Goal: Find specific page/section

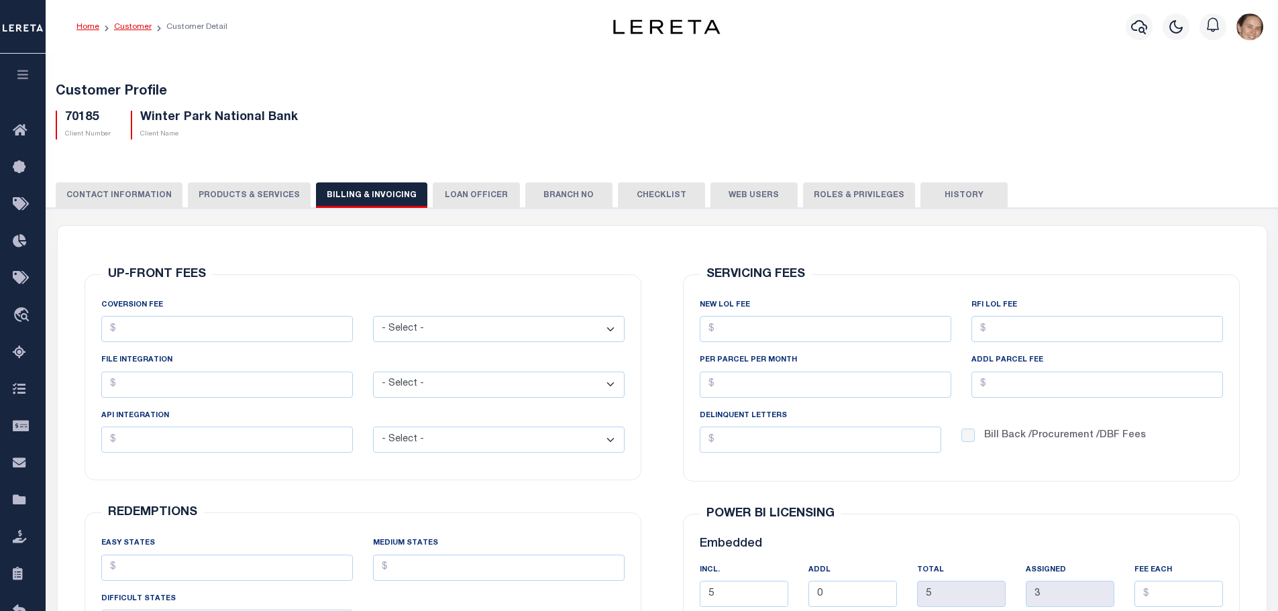
click at [129, 24] on link "Customer" at bounding box center [133, 27] width 38 height 8
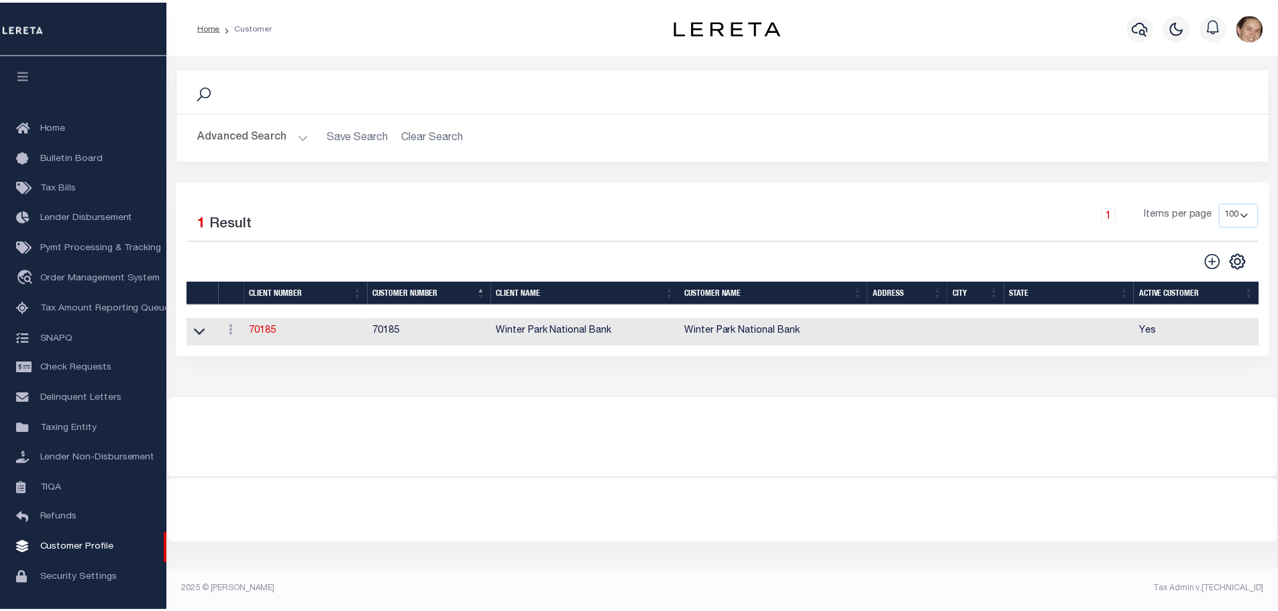
scroll to position [32, 0]
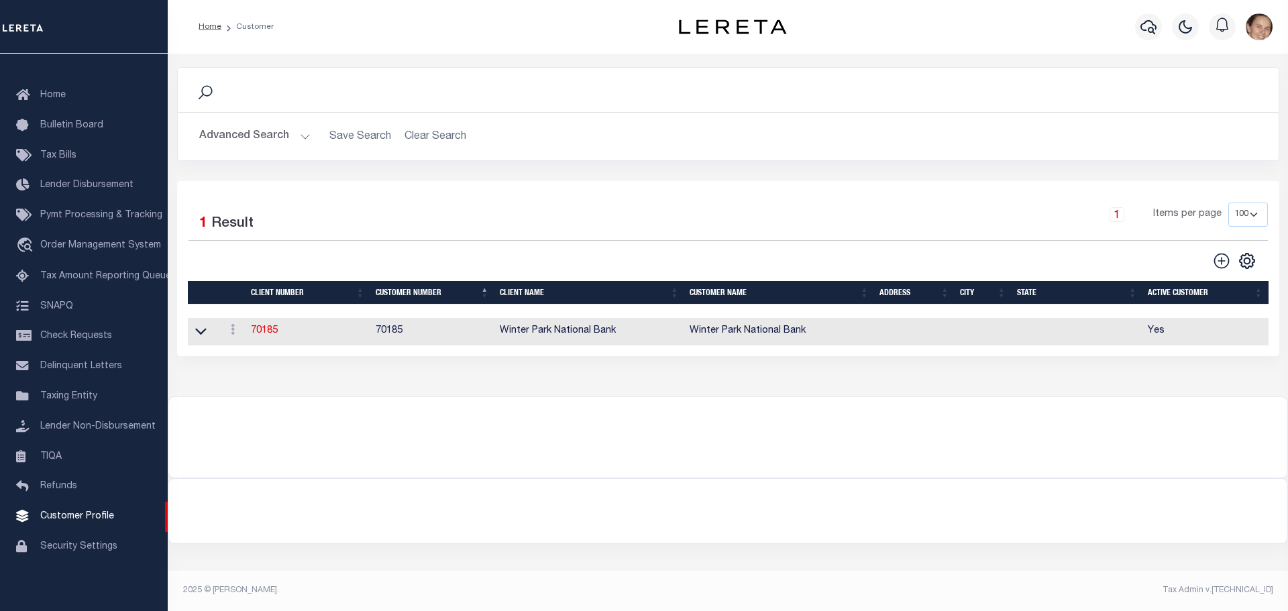
click at [303, 138] on button "Advanced Search" at bounding box center [254, 136] width 111 height 26
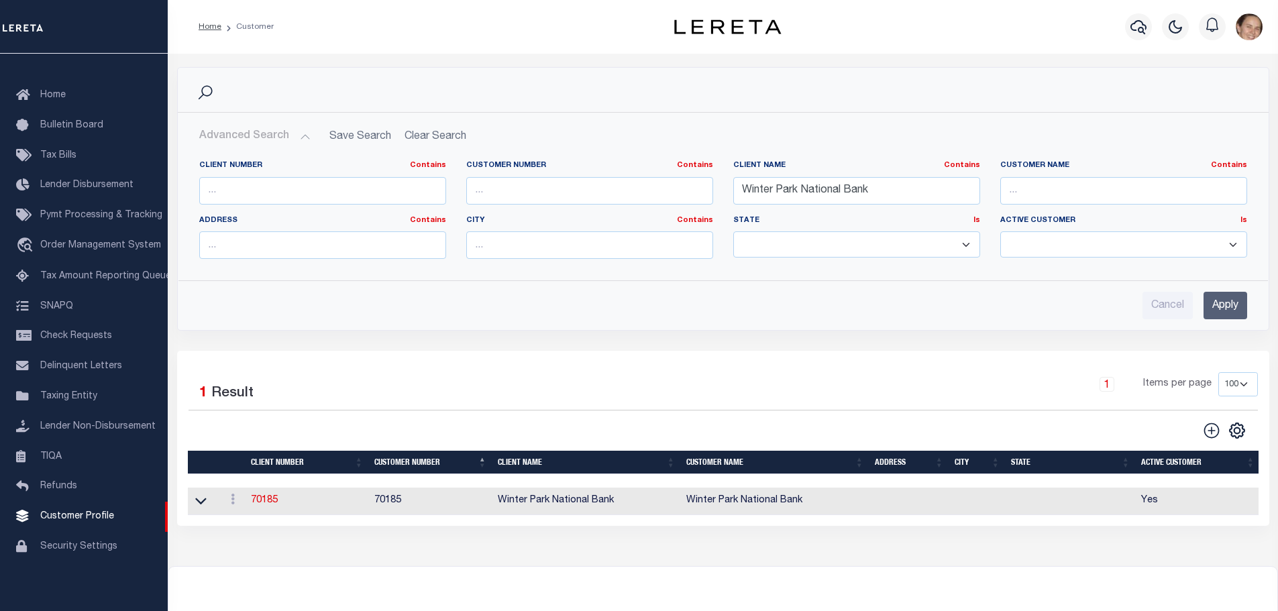
click at [429, 135] on h2 "Advanced Search Save Search Clear Search CustomerSearchGridWrapper_dynamictable…" at bounding box center [724, 136] width 1070 height 26
click at [429, 136] on h2 "Advanced Search Save Search Clear Search CustomerSearchGridWrapper_dynamictable…" at bounding box center [724, 136] width 1070 height 26
click at [423, 139] on h2 "Advanced Search Save Search Clear Search CustomerSearchGridWrapper_dynamictable…" at bounding box center [724, 136] width 1070 height 26
click at [888, 193] on input "Winter Park National Bank" at bounding box center [856, 191] width 247 height 28
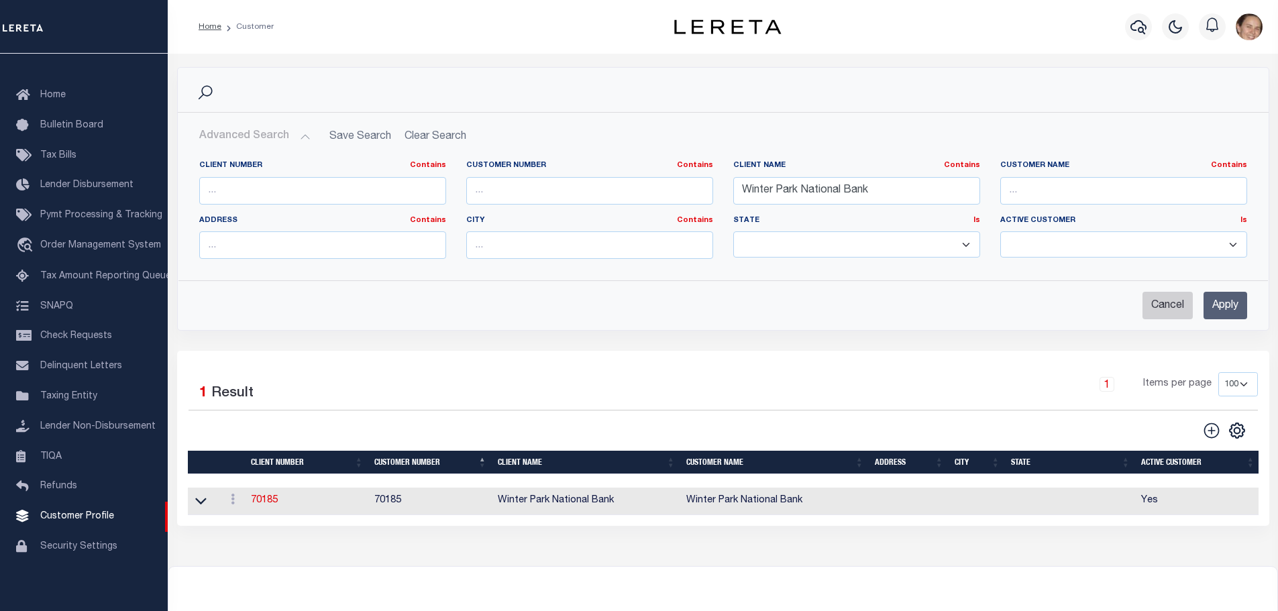
click at [1174, 308] on input "Cancel" at bounding box center [1168, 306] width 50 height 28
checkbox input "true"
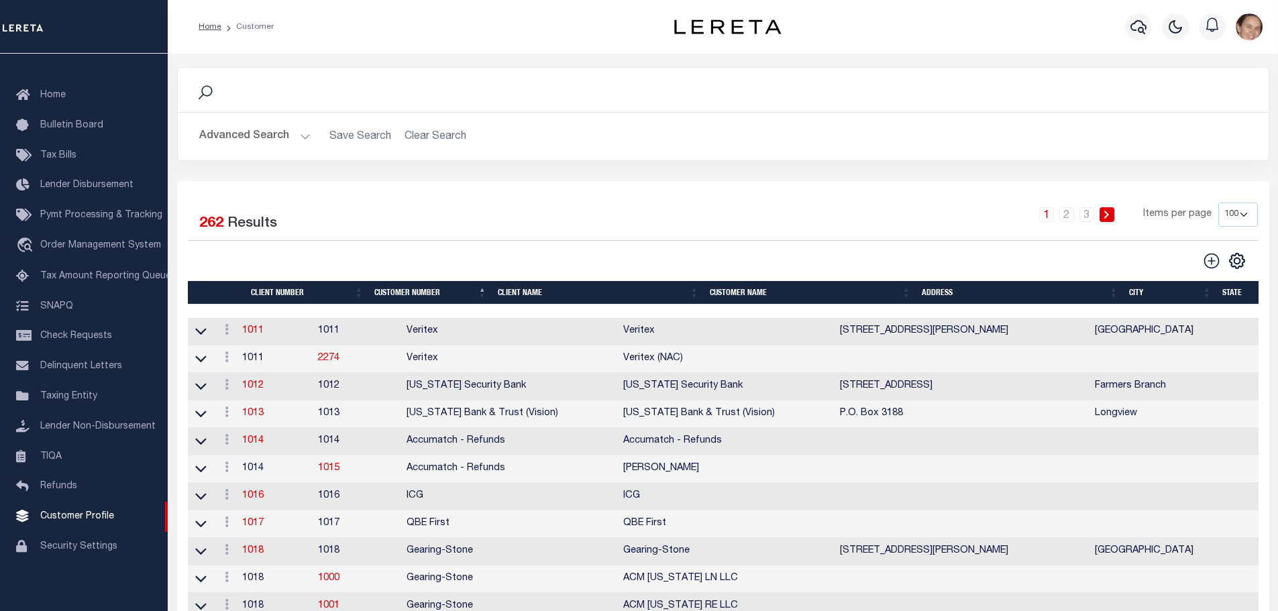
click at [299, 138] on button "Advanced Search" at bounding box center [254, 136] width 111 height 26
